Goal: Navigation & Orientation: Understand site structure

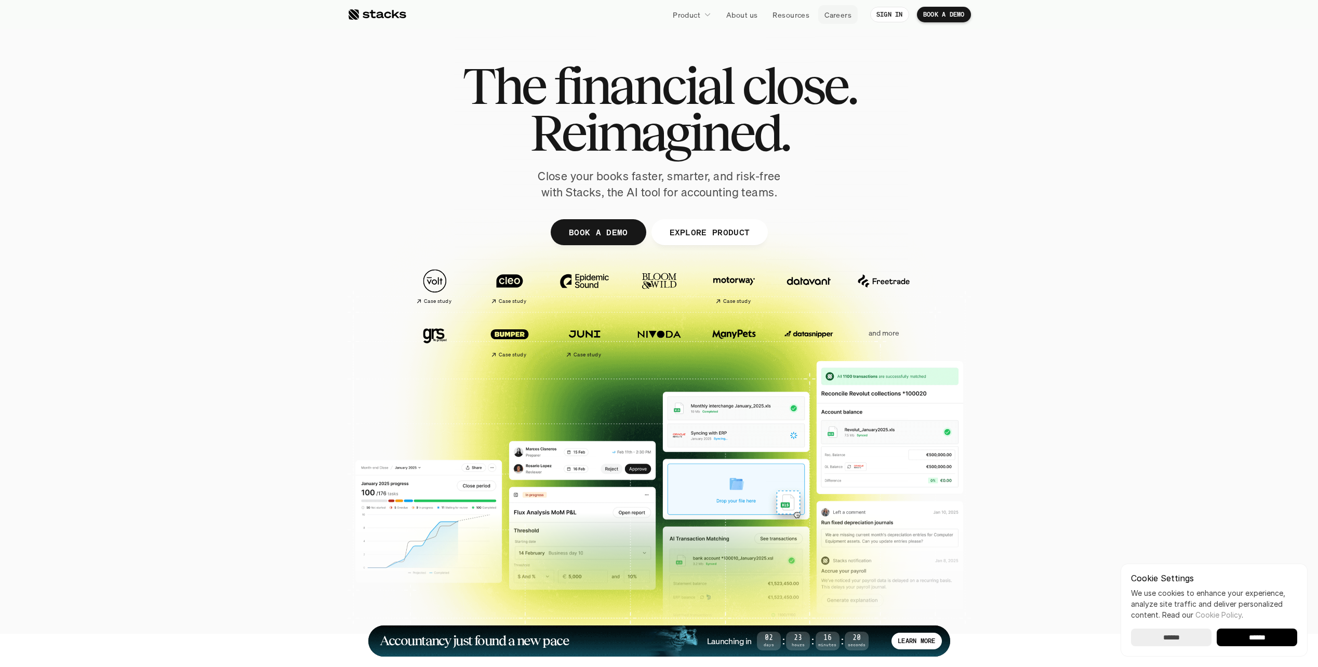
click at [822, 17] on link "Careers" at bounding box center [838, 14] width 39 height 19
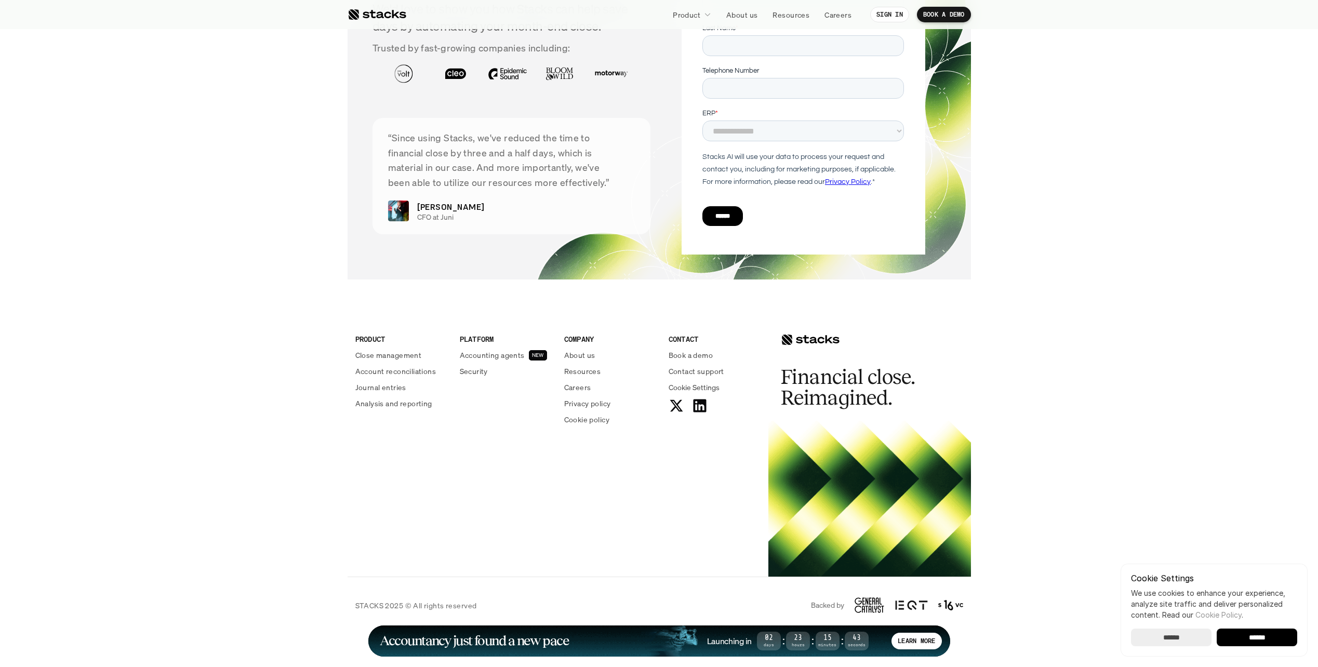
scroll to position [3593, 0]
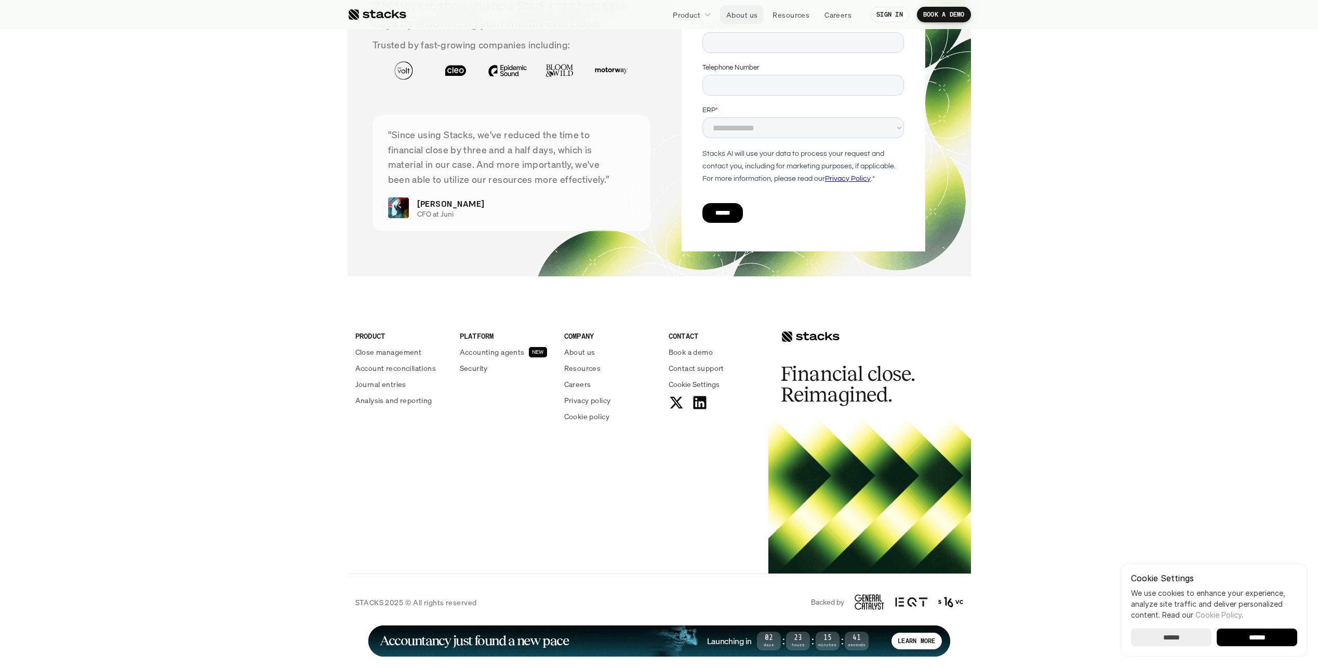
click at [737, 16] on p "About us" at bounding box center [742, 14] width 31 height 11
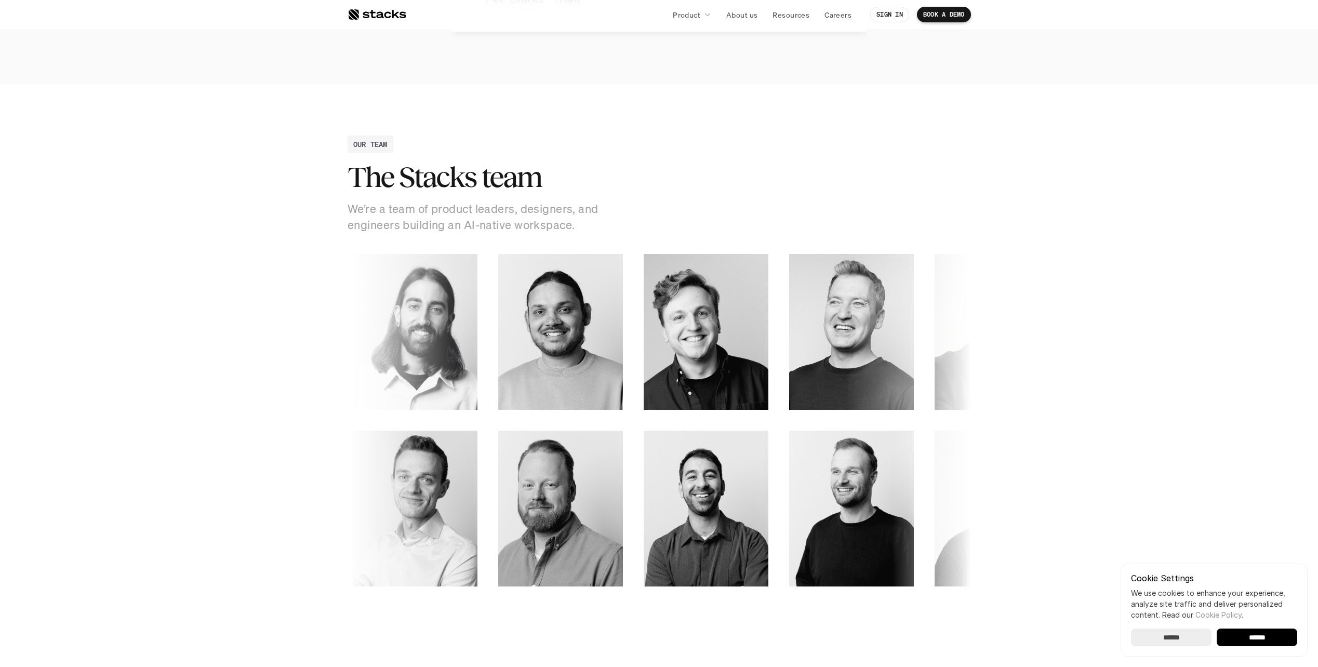
scroll to position [1299, 0]
